Goal: Task Accomplishment & Management: Manage account settings

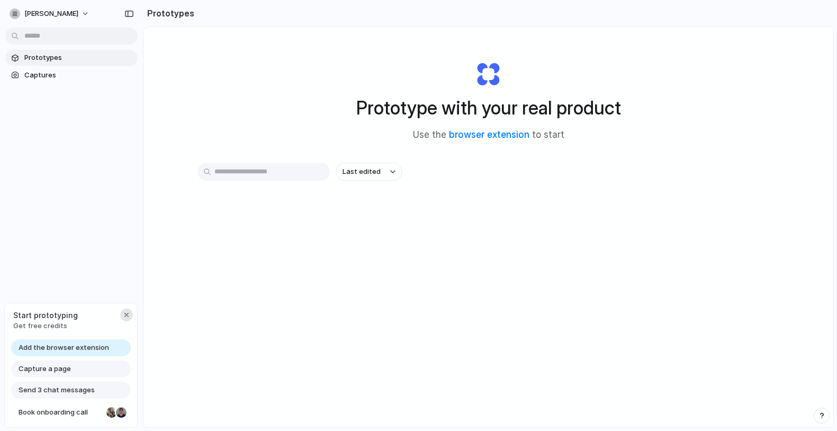
click at [129, 310] on div "button" at bounding box center [126, 314] width 8 height 8
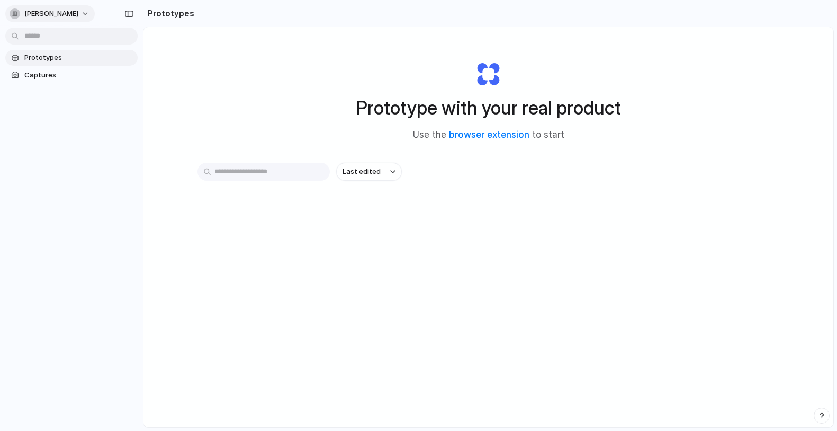
click at [69, 19] on button "[PERSON_NAME]" at bounding box center [49, 13] width 89 height 17
click at [69, 37] on li "Settings" at bounding box center [51, 37] width 88 height 17
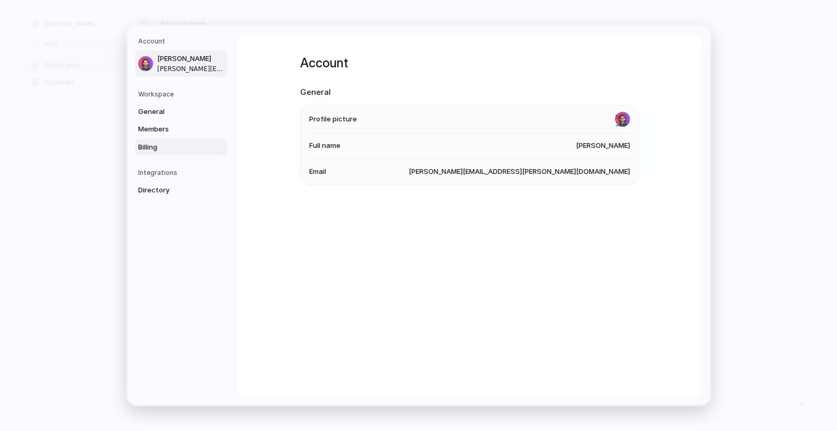
click at [150, 151] on span "Billing" at bounding box center [172, 147] width 68 height 11
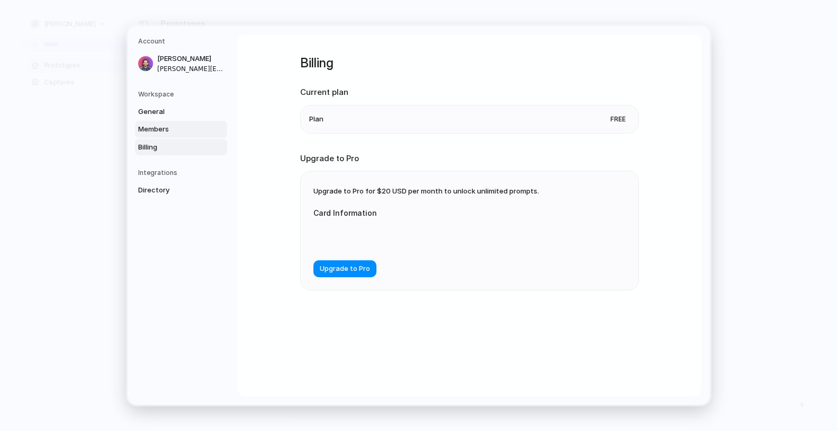
click at [197, 132] on span "Members" at bounding box center [172, 129] width 68 height 11
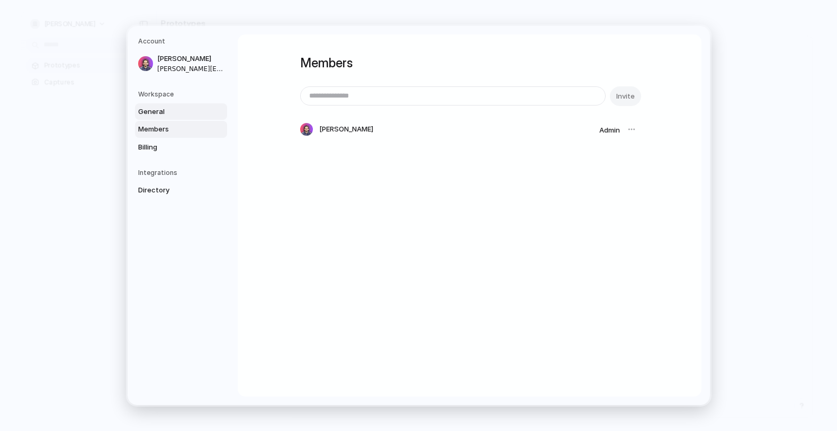
click at [197, 115] on span "General" at bounding box center [172, 111] width 68 height 11
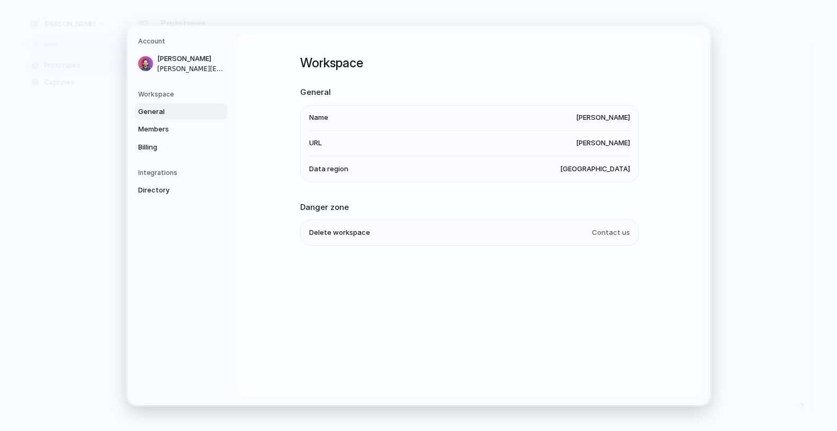
drag, startPoint x: 743, startPoint y: 93, endPoint x: 601, endPoint y: 177, distance: 165.9
click at [602, 177] on div "Account Kirk Simmons [EMAIL_ADDRESS][PERSON_NAME][DOMAIN_NAME] Workspace Genera…" at bounding box center [418, 215] width 837 height 431
click at [601, 177] on li "Data region [GEOGRAPHIC_DATA]" at bounding box center [469, 168] width 321 height 25
click at [601, 175] on li "Data region [GEOGRAPHIC_DATA]" at bounding box center [469, 168] width 321 height 25
click at [602, 171] on span "[GEOGRAPHIC_DATA]" at bounding box center [595, 169] width 70 height 11
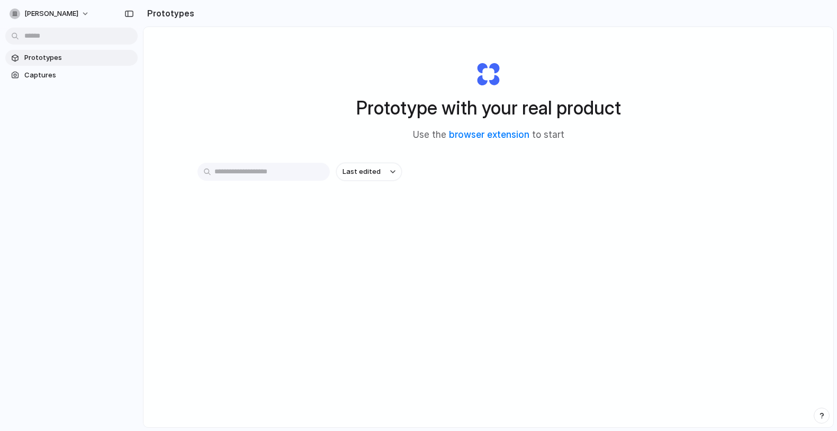
scroll to position [57, 0]
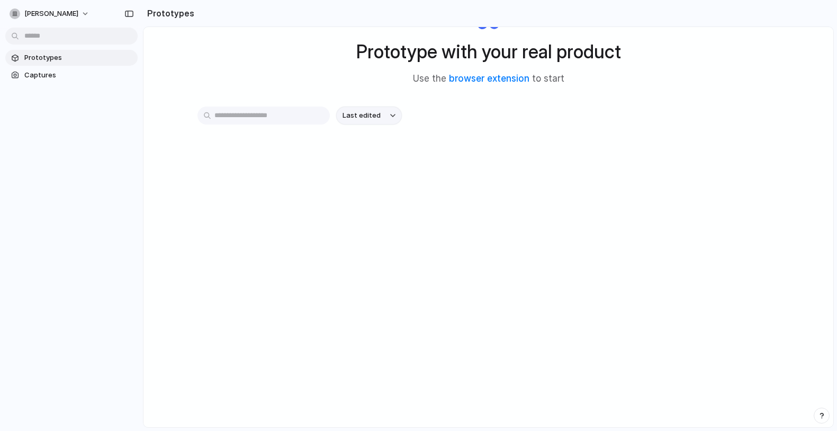
click at [368, 116] on span "Last edited" at bounding box center [362, 115] width 38 height 11
click at [349, 92] on div "Last edited Last created Alphabetical" at bounding box center [418, 215] width 837 height 431
click at [69, 8] on button "[PERSON_NAME]" at bounding box center [49, 13] width 89 height 17
click at [43, 91] on span "Sign out" at bounding box center [38, 88] width 28 height 11
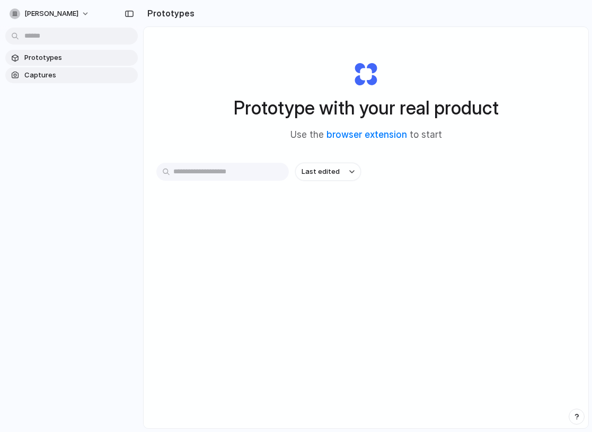
click at [92, 70] on span "Captures" at bounding box center [78, 75] width 109 height 11
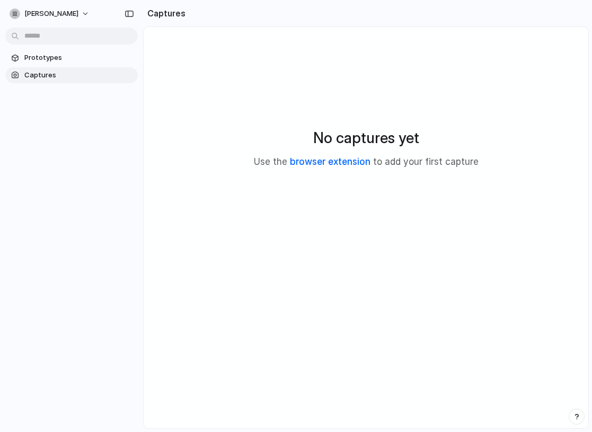
click at [338, 162] on link "browser extension" at bounding box center [330, 161] width 80 height 11
